Goal: Information Seeking & Learning: Check status

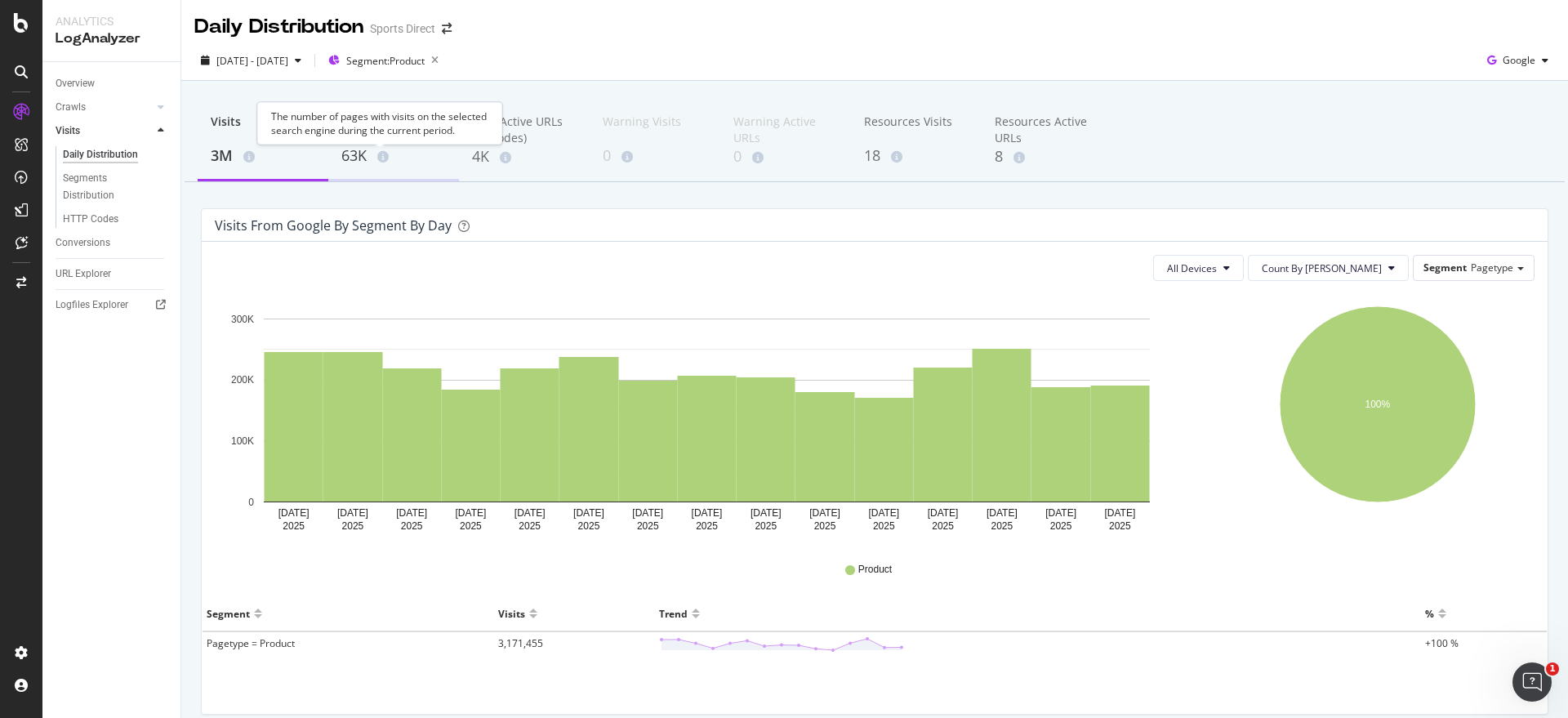
click at [377, 156] on span at bounding box center [379, 157] width 18 height 12
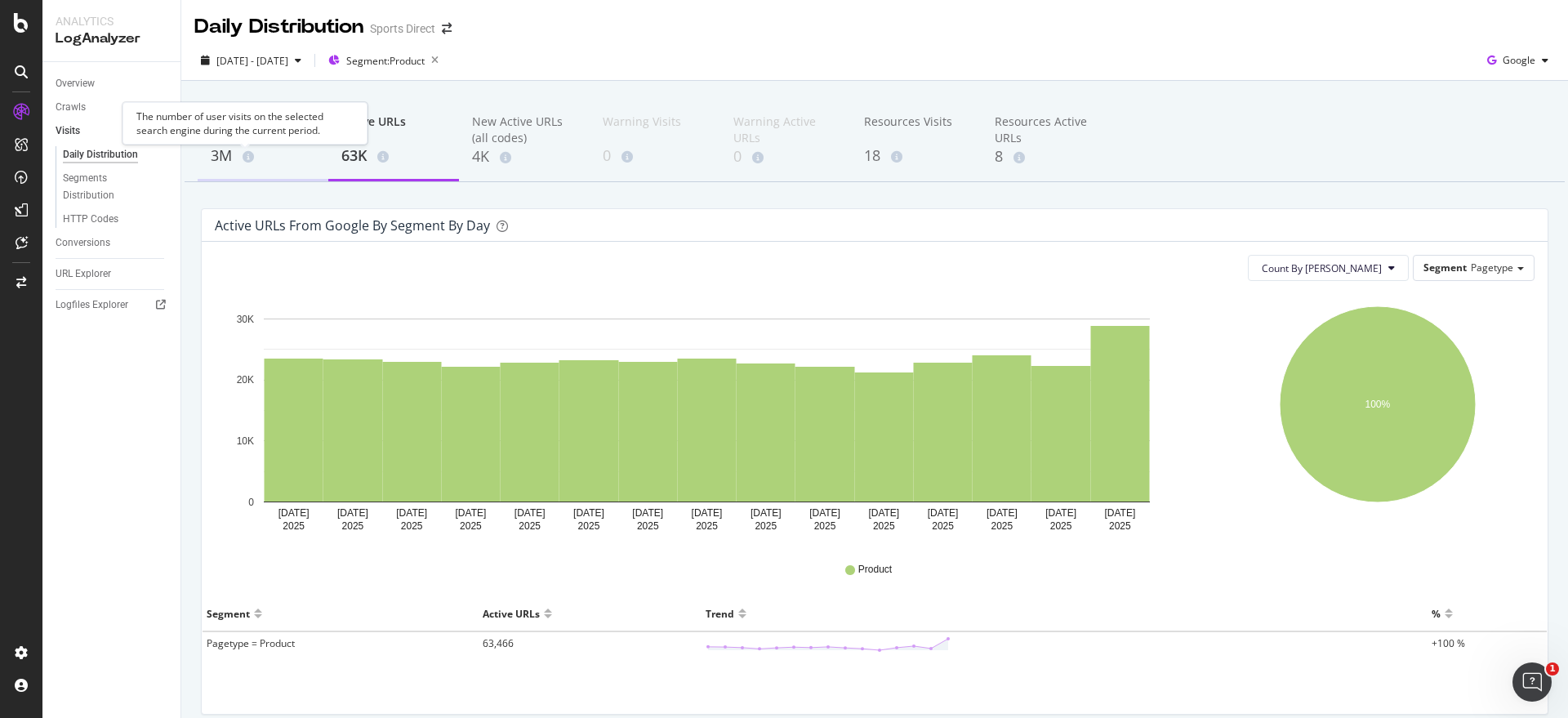
click at [244, 155] on icon at bounding box center [248, 157] width 12 height 12
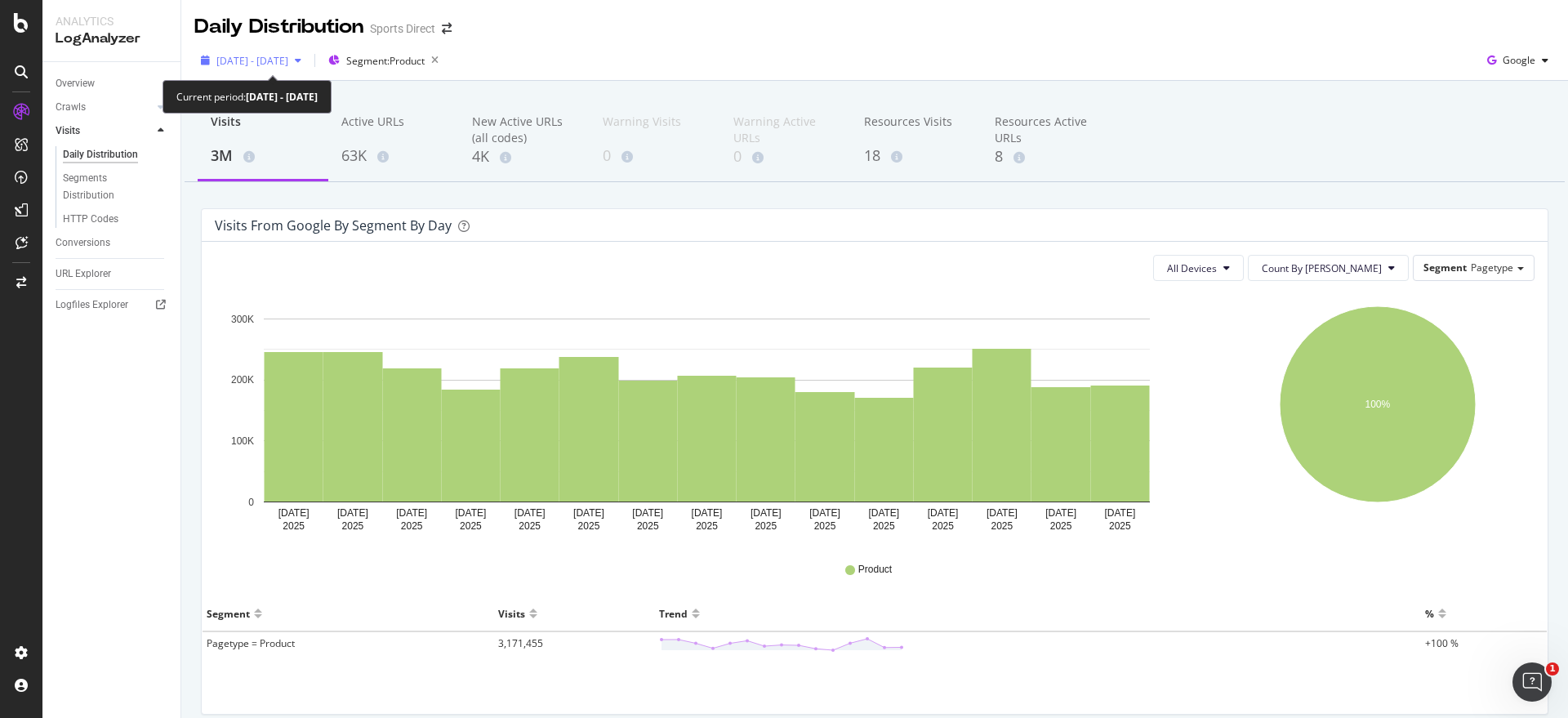
click at [301, 58] on icon "button" at bounding box center [297, 60] width 6 height 10
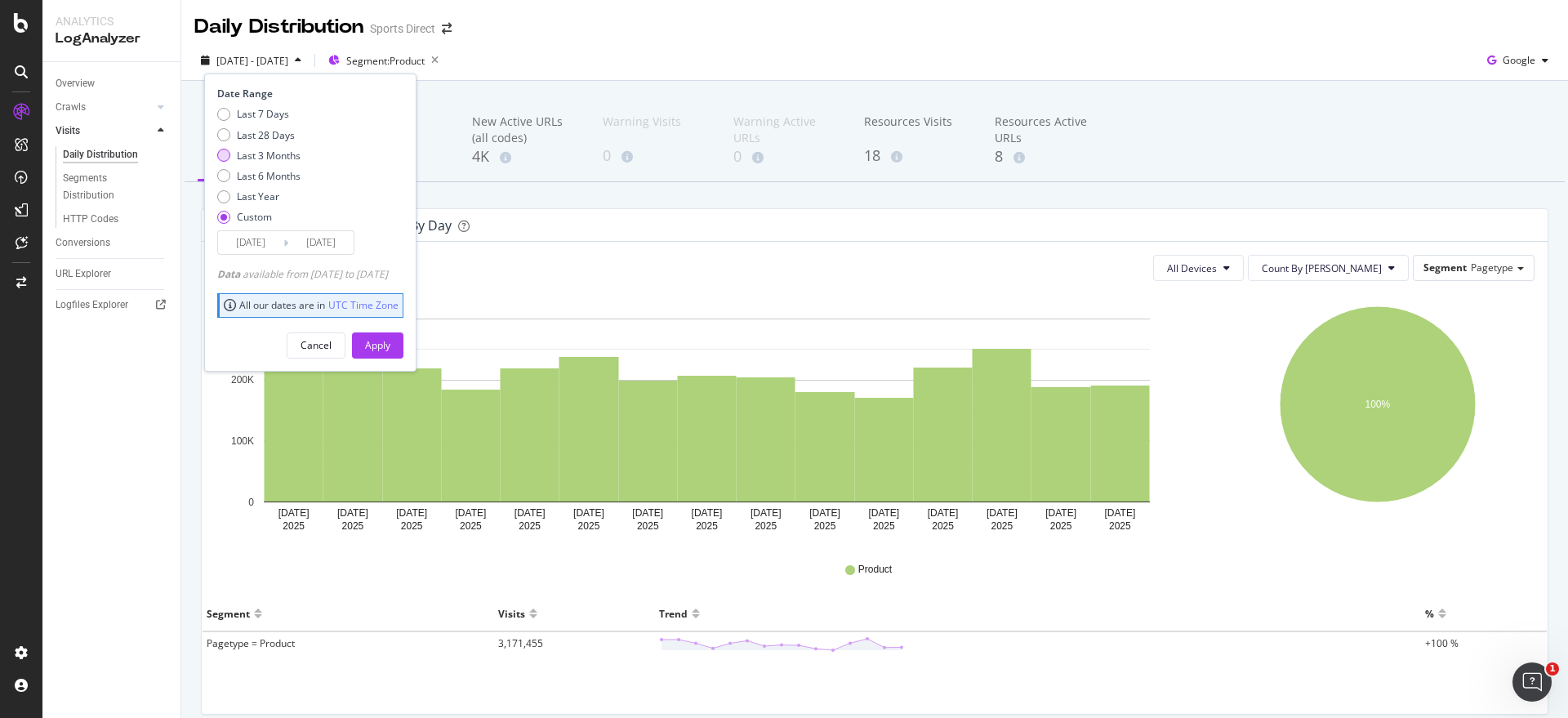
click at [225, 154] on div "Last 3 Months" at bounding box center [223, 155] width 13 height 13
type input "[DATE]"
drag, startPoint x: 400, startPoint y: 335, endPoint x: 629, endPoint y: 353, distance: 229.7
click at [390, 336] on div "Apply" at bounding box center [378, 345] width 26 height 25
